Goal: Information Seeking & Learning: Learn about a topic

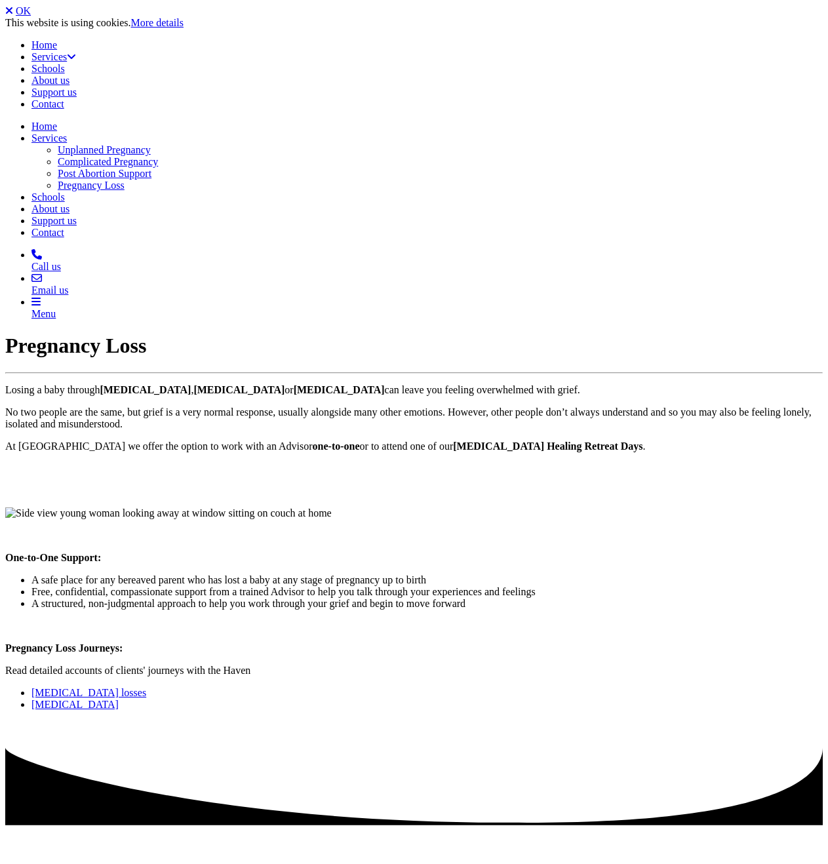
click at [31, 16] on link "OK" at bounding box center [23, 10] width 15 height 11
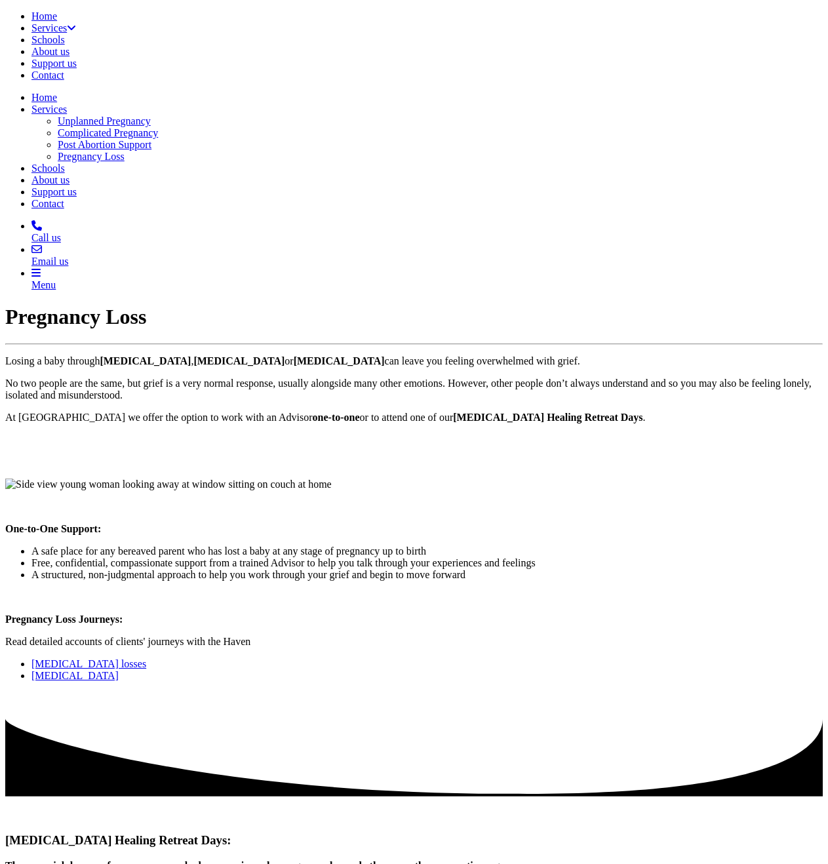
click at [146, 659] on link "[MEDICAL_DATA] losses" at bounding box center [88, 664] width 115 height 11
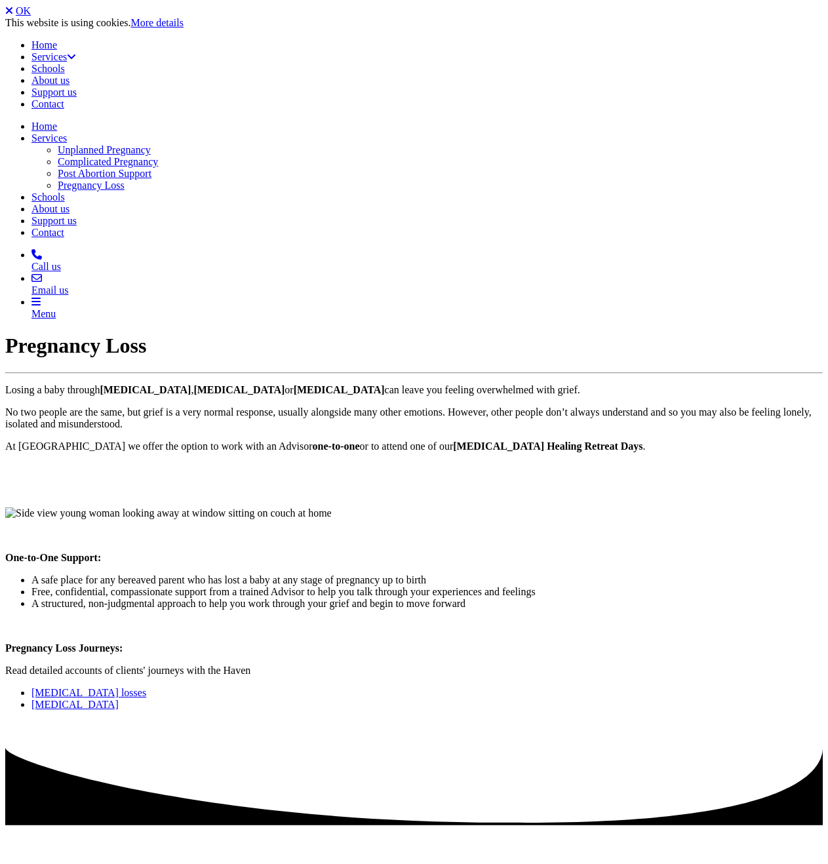
click at [119, 699] on link "Stillbirth" at bounding box center [74, 704] width 87 height 11
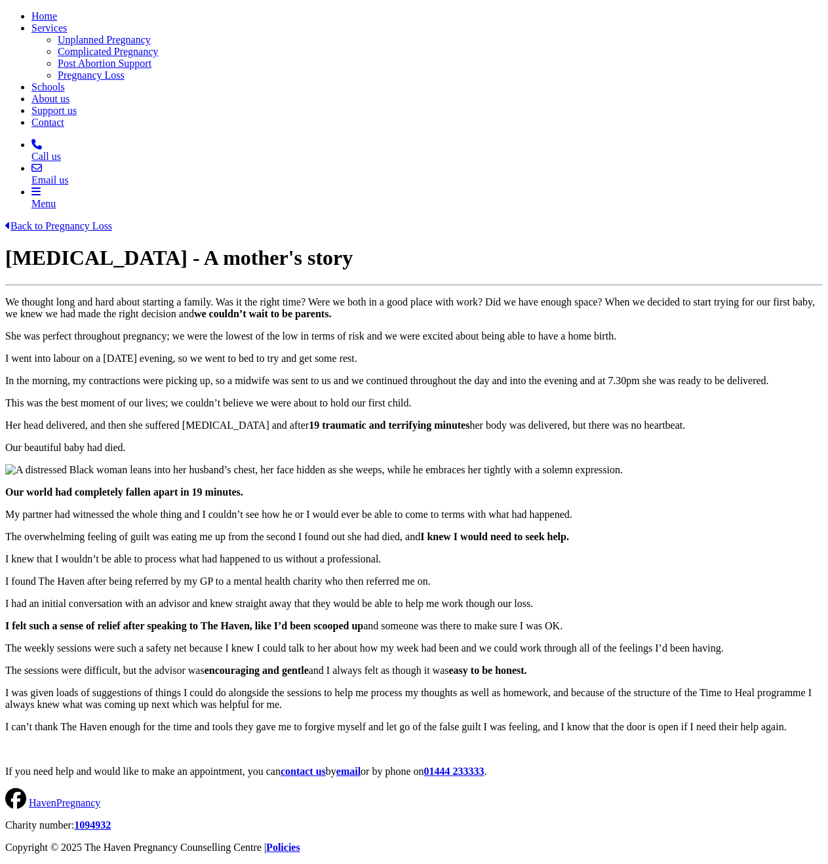
scroll to position [262, 0]
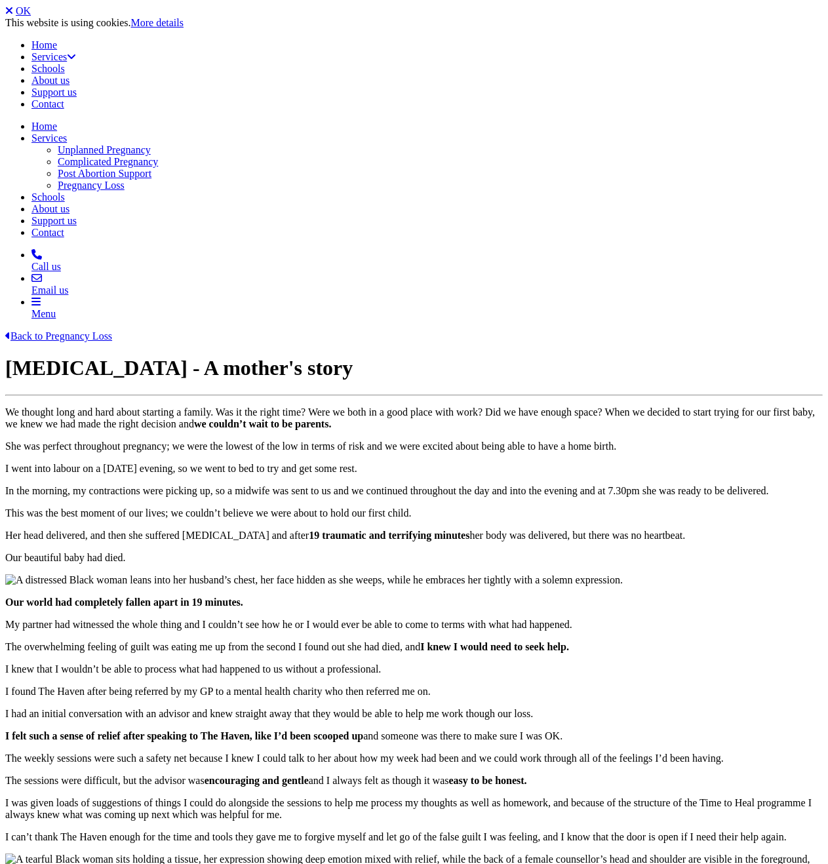
click at [31, 14] on link "OK" at bounding box center [23, 10] width 15 height 11
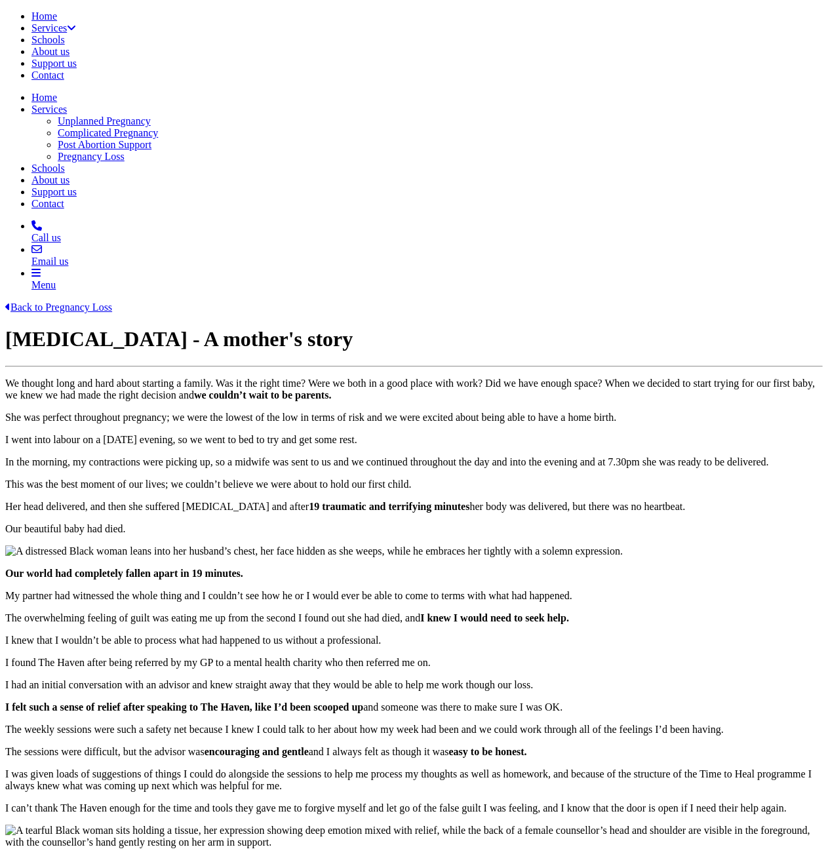
click at [73, 302] on link "Back to Pregnancy Loss" at bounding box center [58, 307] width 107 height 11
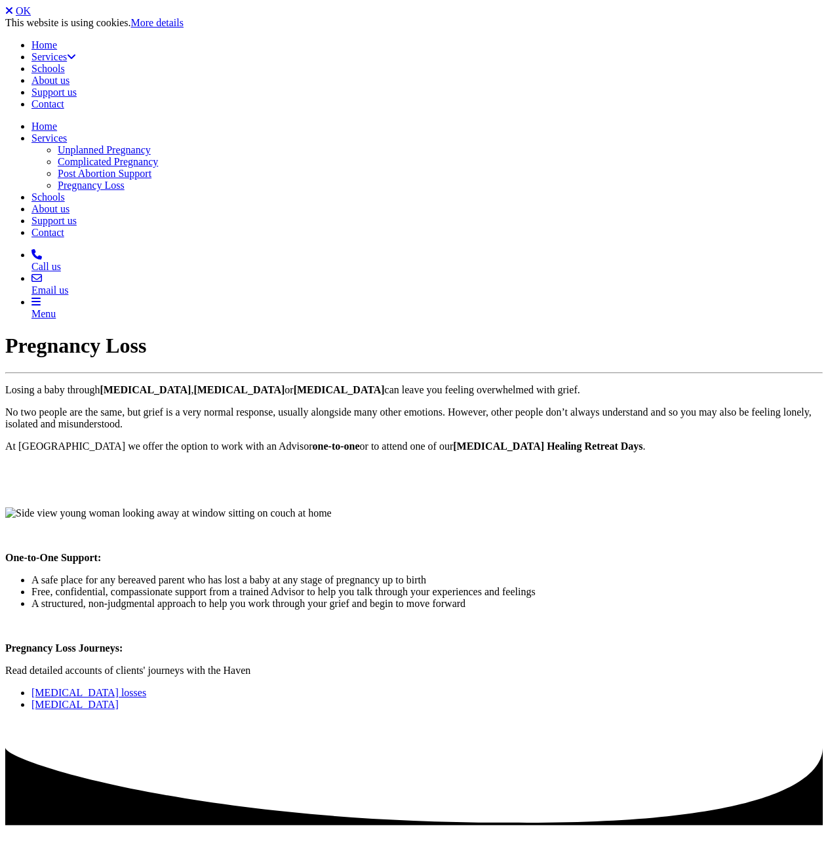
click at [146, 687] on link "Multiple pregnancy losses" at bounding box center [88, 692] width 115 height 11
